Goal: Transaction & Acquisition: Purchase product/service

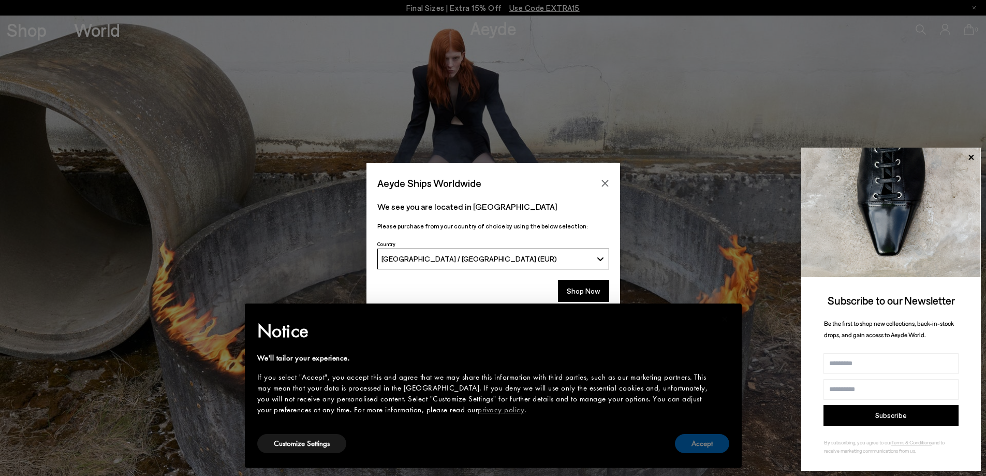
click at [718, 446] on button "Accept" at bounding box center [702, 443] width 54 height 19
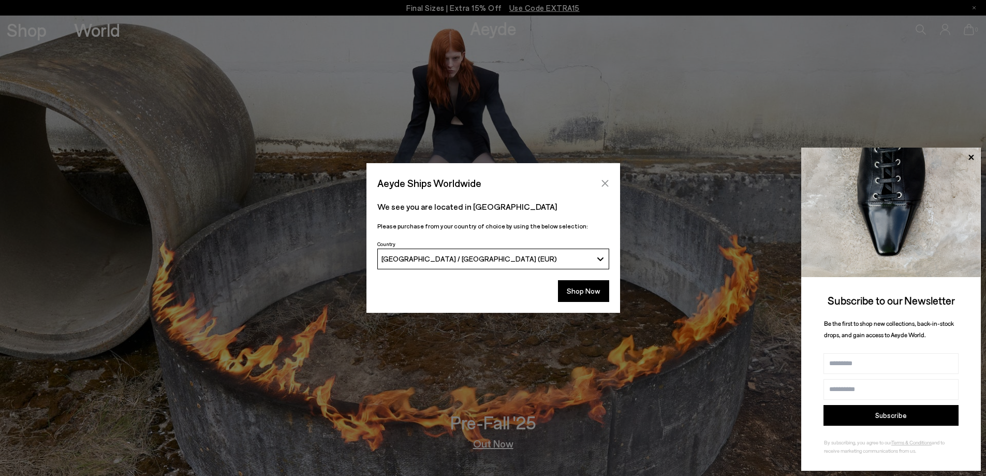
click at [601, 182] on icon "Close" at bounding box center [605, 183] width 8 height 8
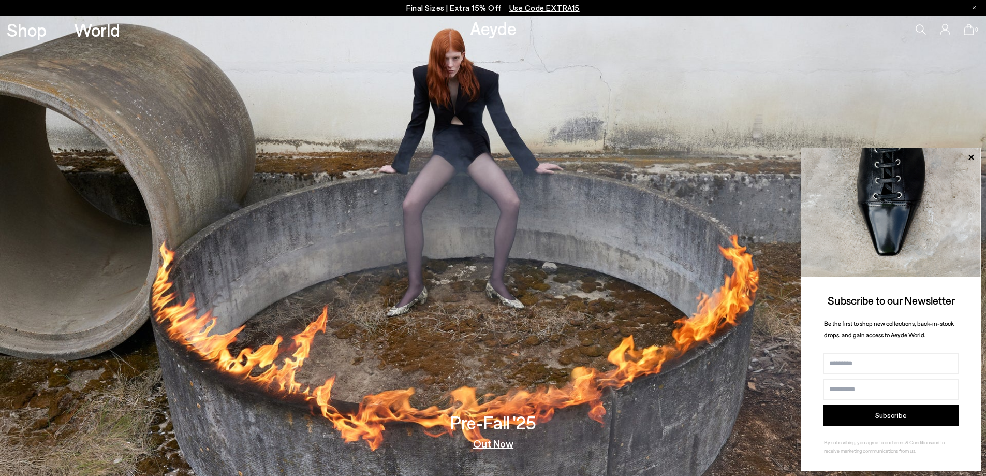
drag, startPoint x: 553, startPoint y: 5, endPoint x: 450, endPoint y: 10, distance: 103.6
click at [450, 10] on p "Final Sizes | Extra 15% Off Use Code EXTRA15" at bounding box center [492, 8] width 173 height 13
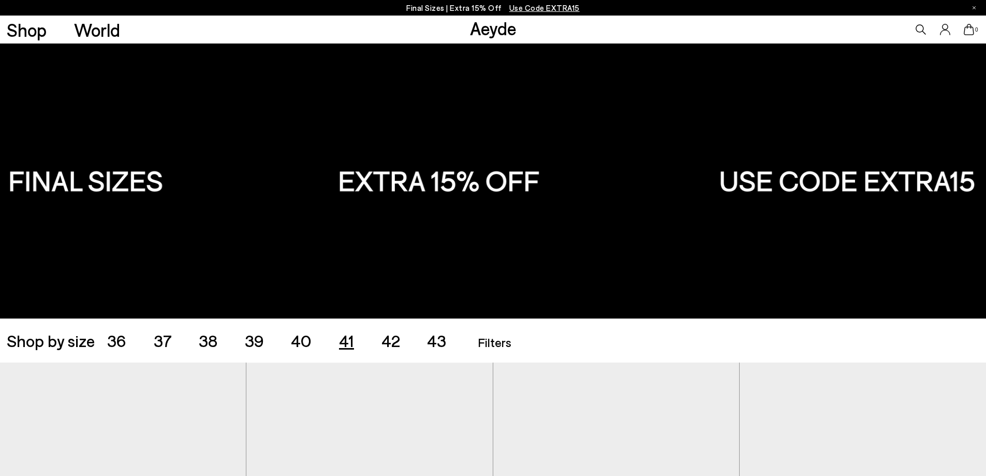
click at [344, 343] on span "41" at bounding box center [346, 340] width 15 height 20
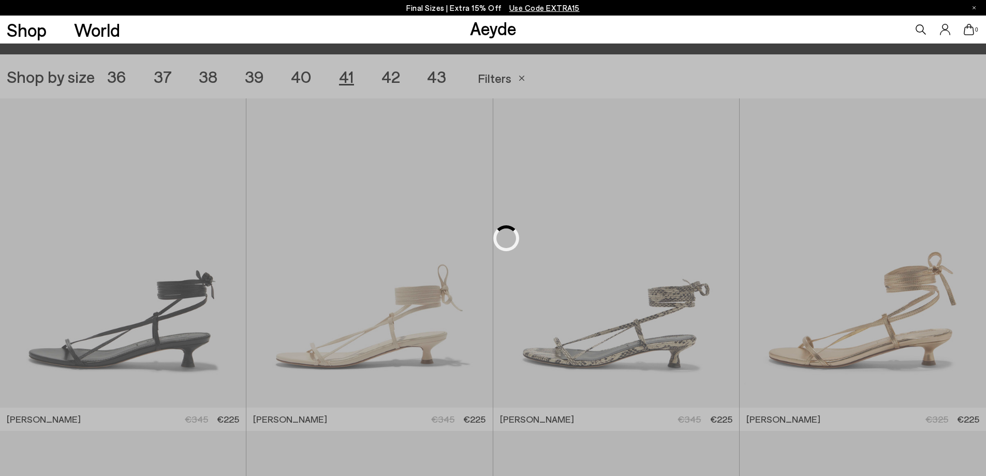
scroll to position [275, 0]
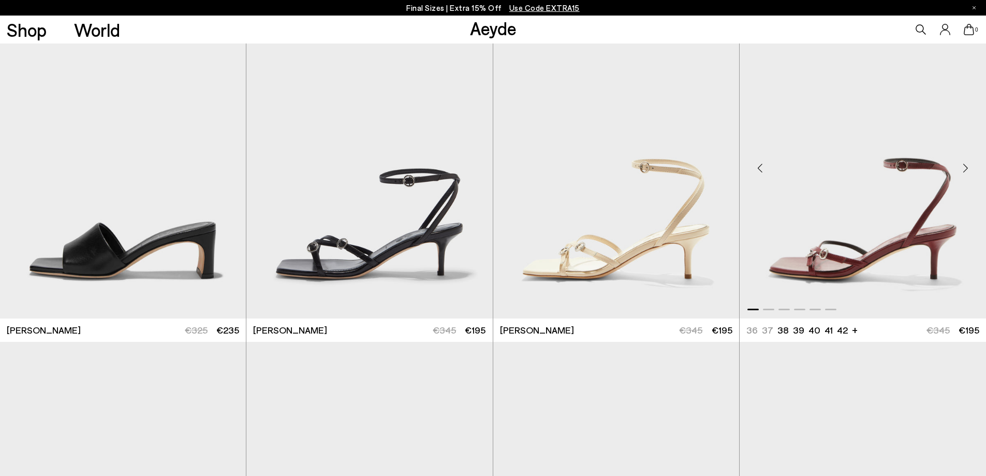
scroll to position [740, 0]
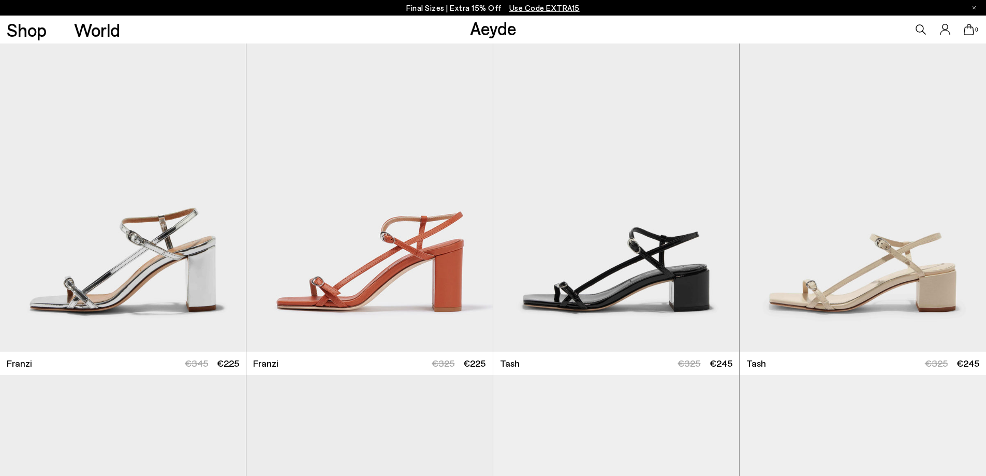
scroll to position [2345, 0]
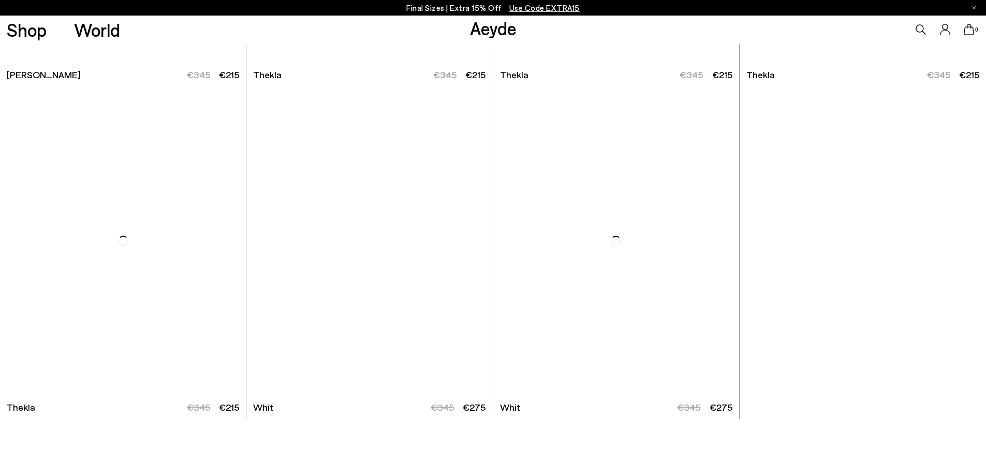
scroll to position [4515, 0]
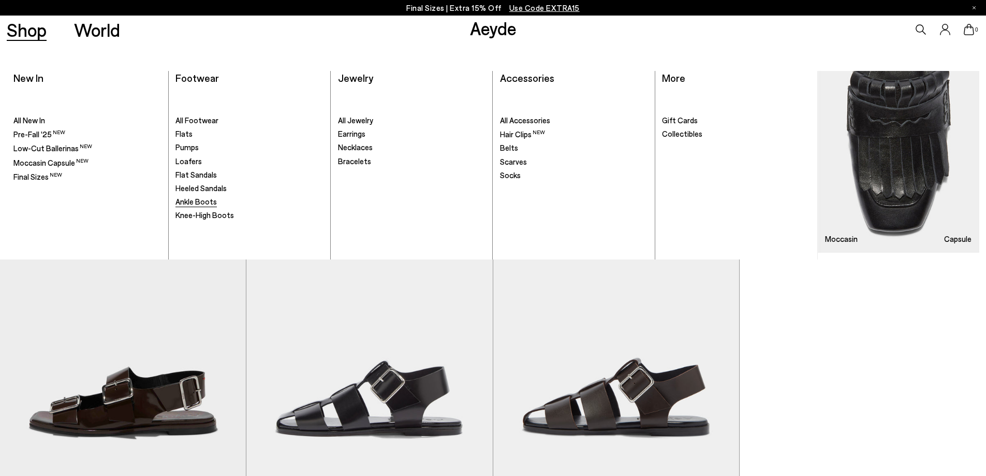
click at [202, 204] on span "Ankle Boots" at bounding box center [195, 201] width 41 height 9
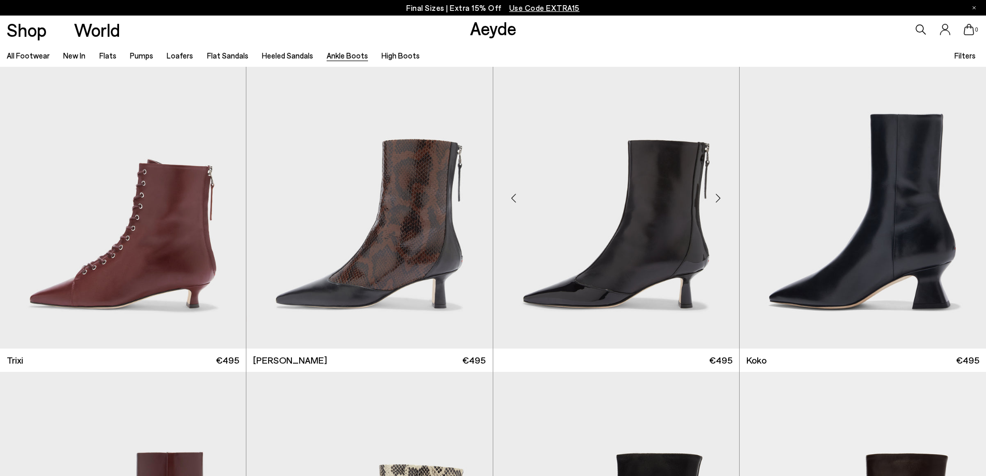
scroll to position [414, 0]
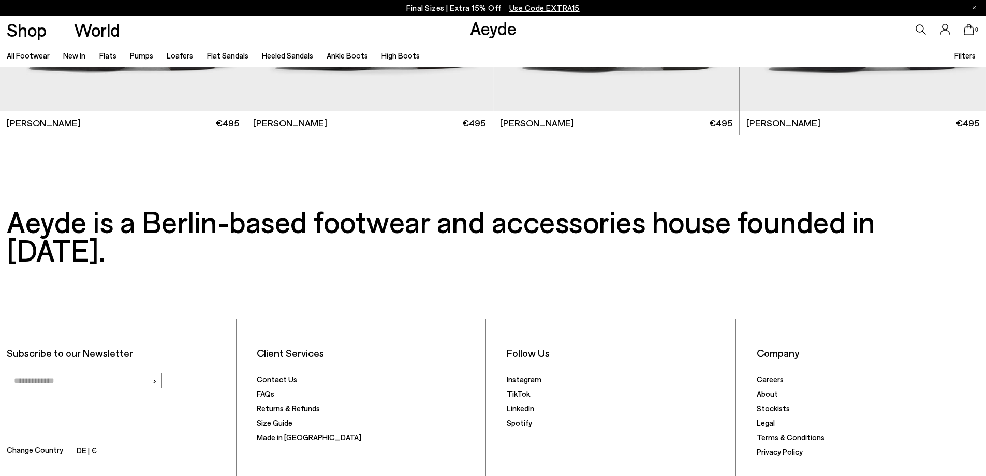
scroll to position [2920, 0]
